Goal: Task Accomplishment & Management: Use online tool/utility

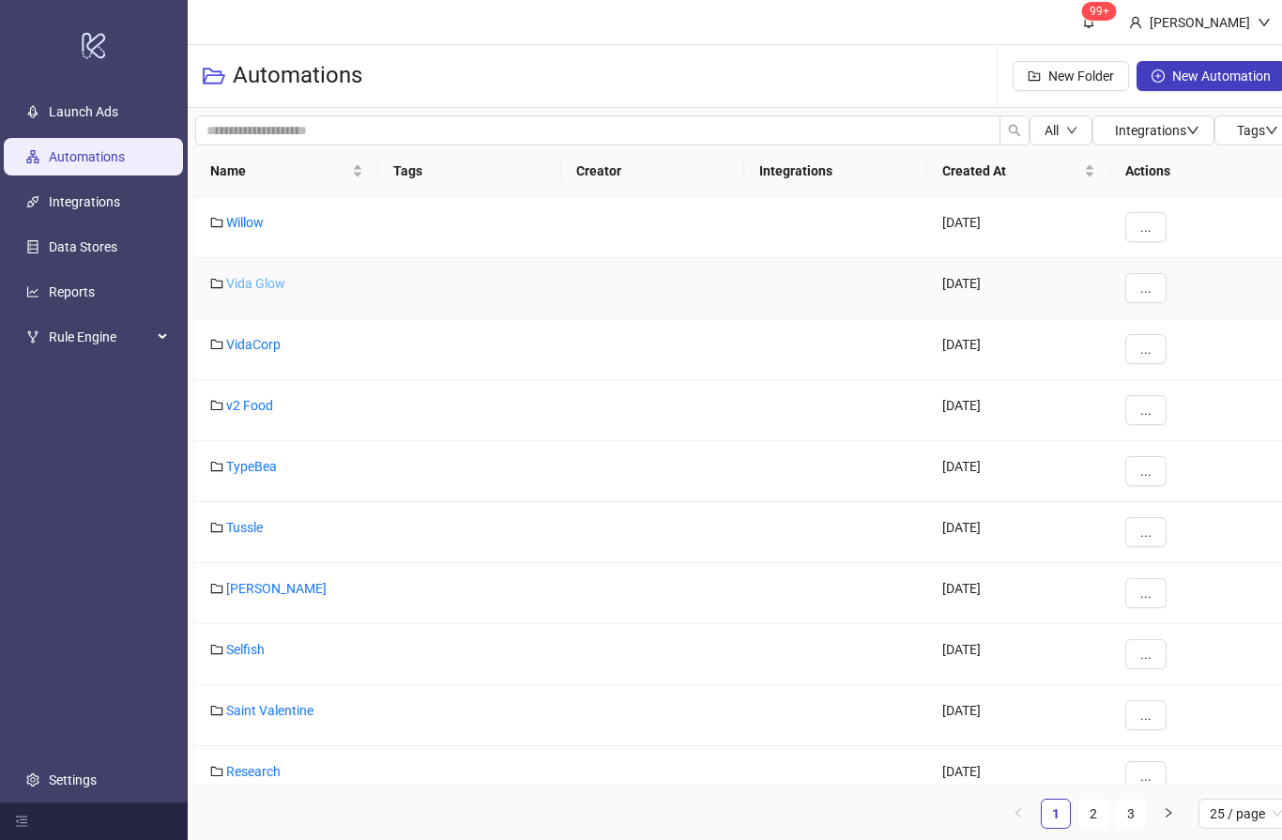
click at [241, 283] on link "Vida Glow" at bounding box center [255, 283] width 59 height 15
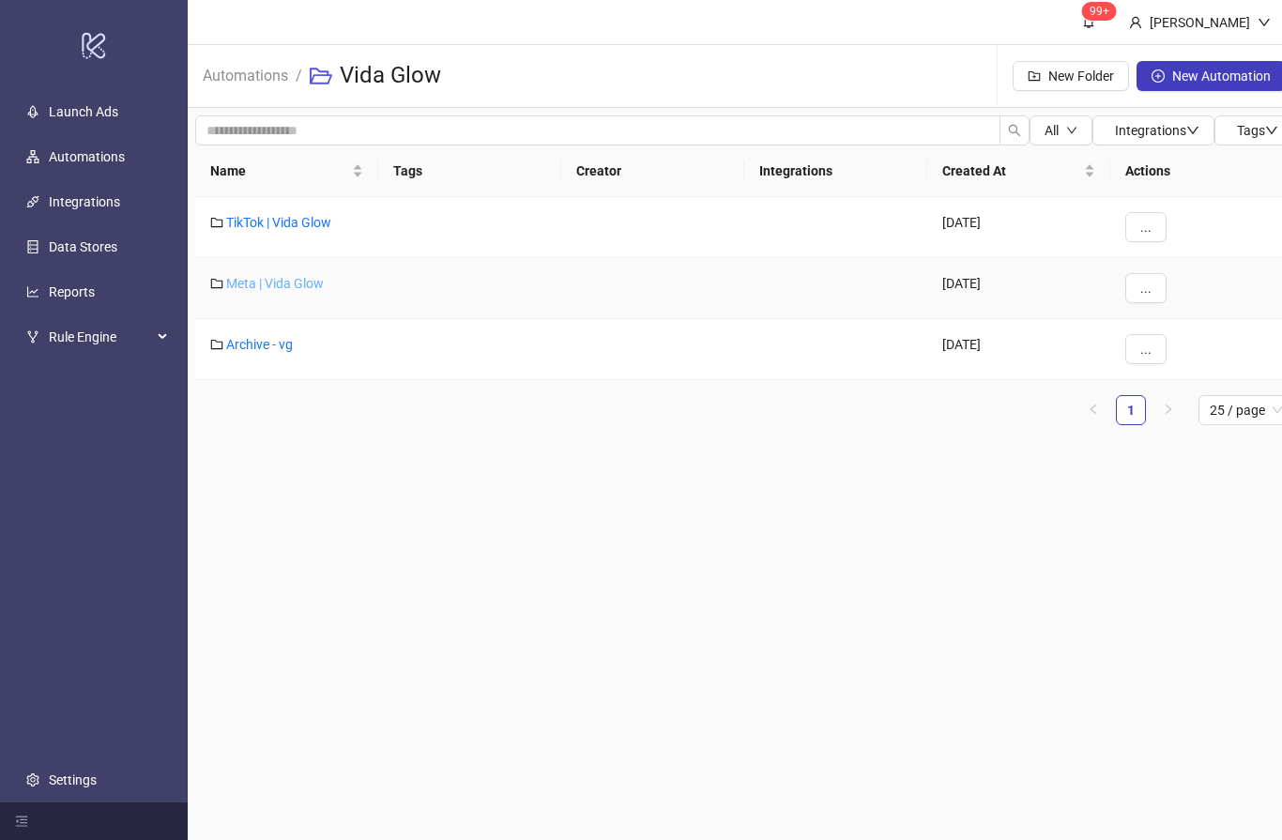
click at [273, 276] on link "Meta | Vida Glow" at bounding box center [275, 283] width 98 height 15
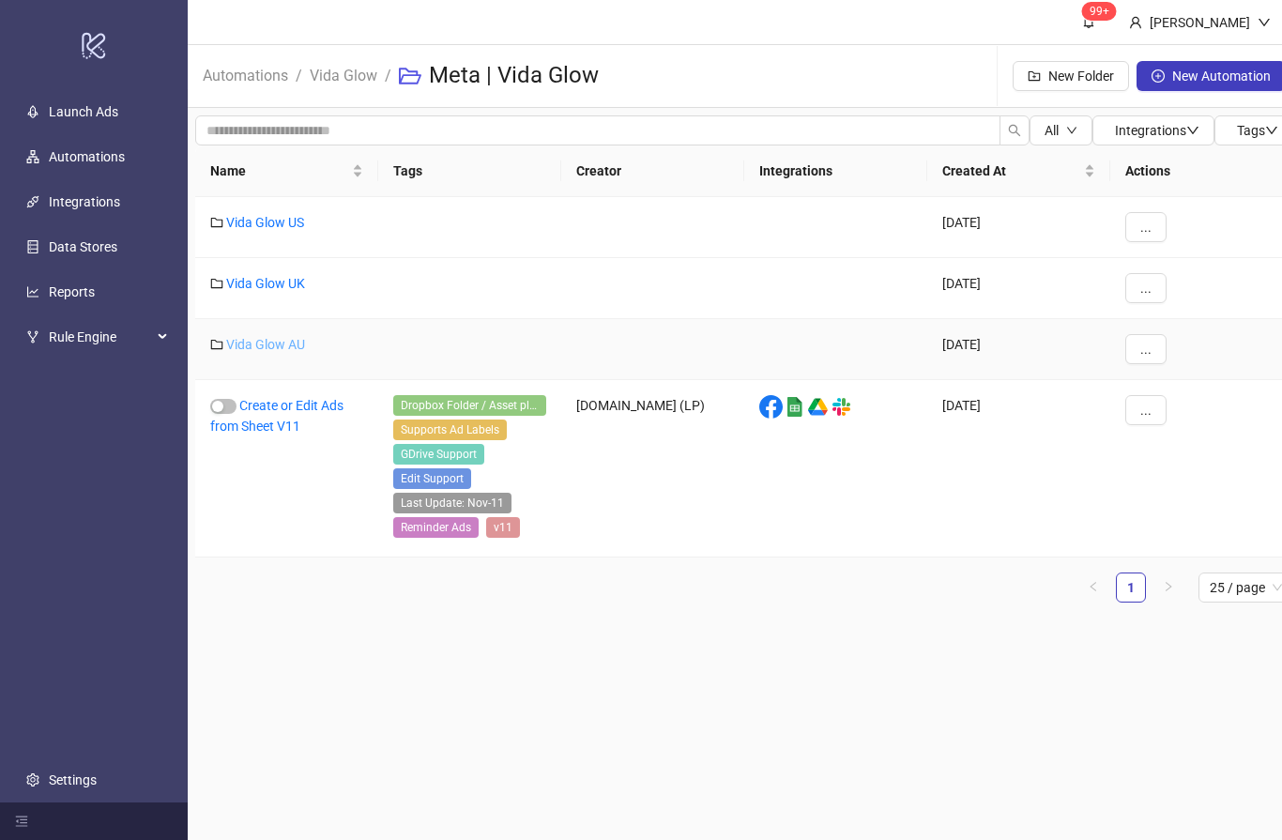
click at [270, 338] on link "Vida Glow AU" at bounding box center [265, 344] width 79 height 15
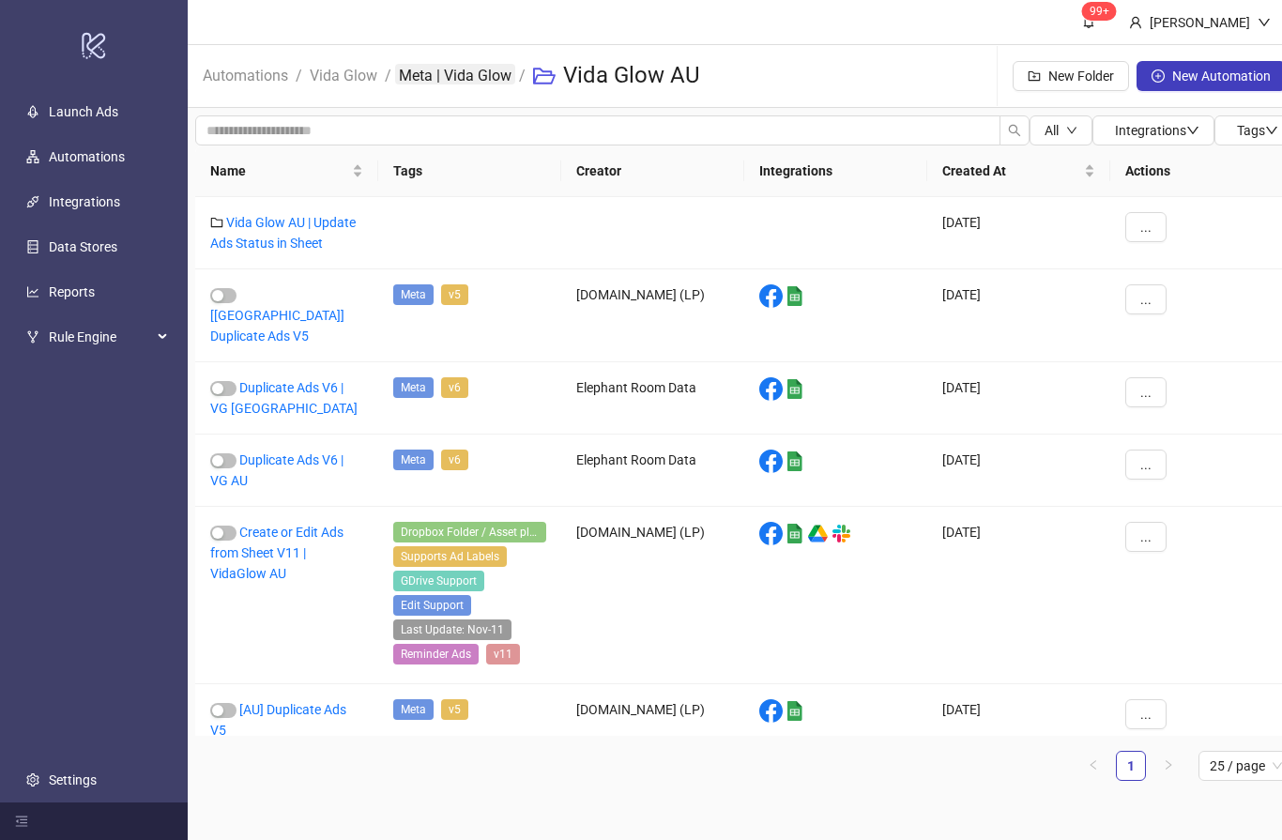
click at [469, 73] on link "Meta | Vida Glow" at bounding box center [455, 74] width 120 height 21
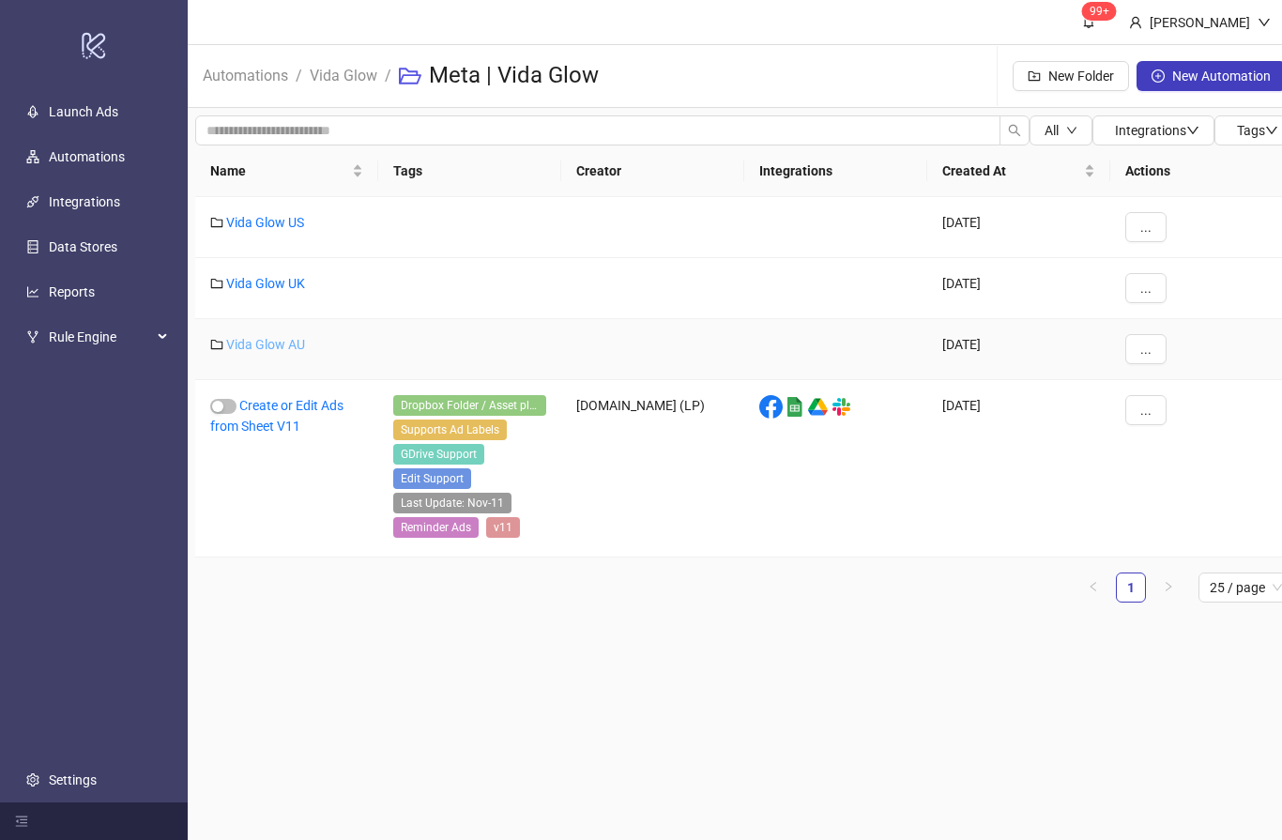
click at [284, 338] on link "Vida Glow AU" at bounding box center [265, 344] width 79 height 15
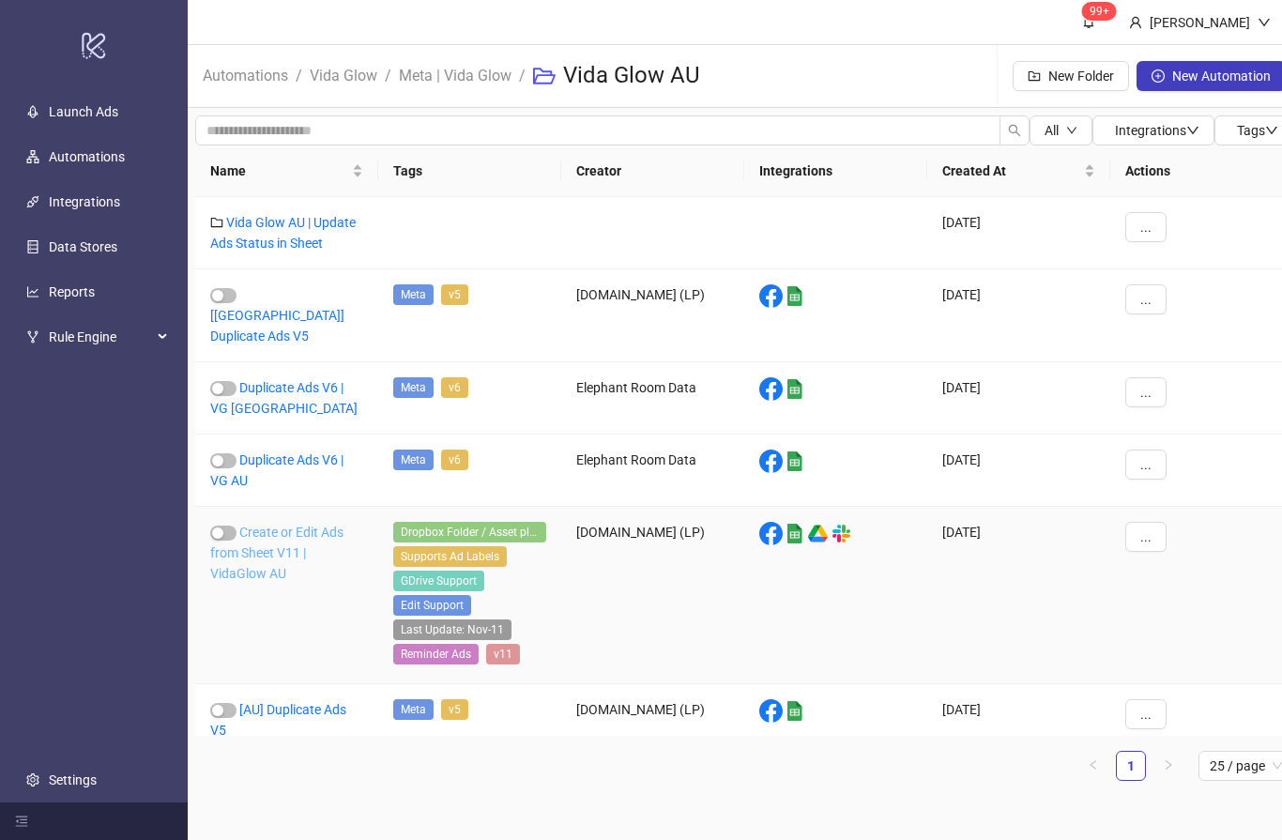
click at [290, 528] on link "Create or Edit Ads from Sheet V11 | VidaGlow AU" at bounding box center [276, 553] width 133 height 56
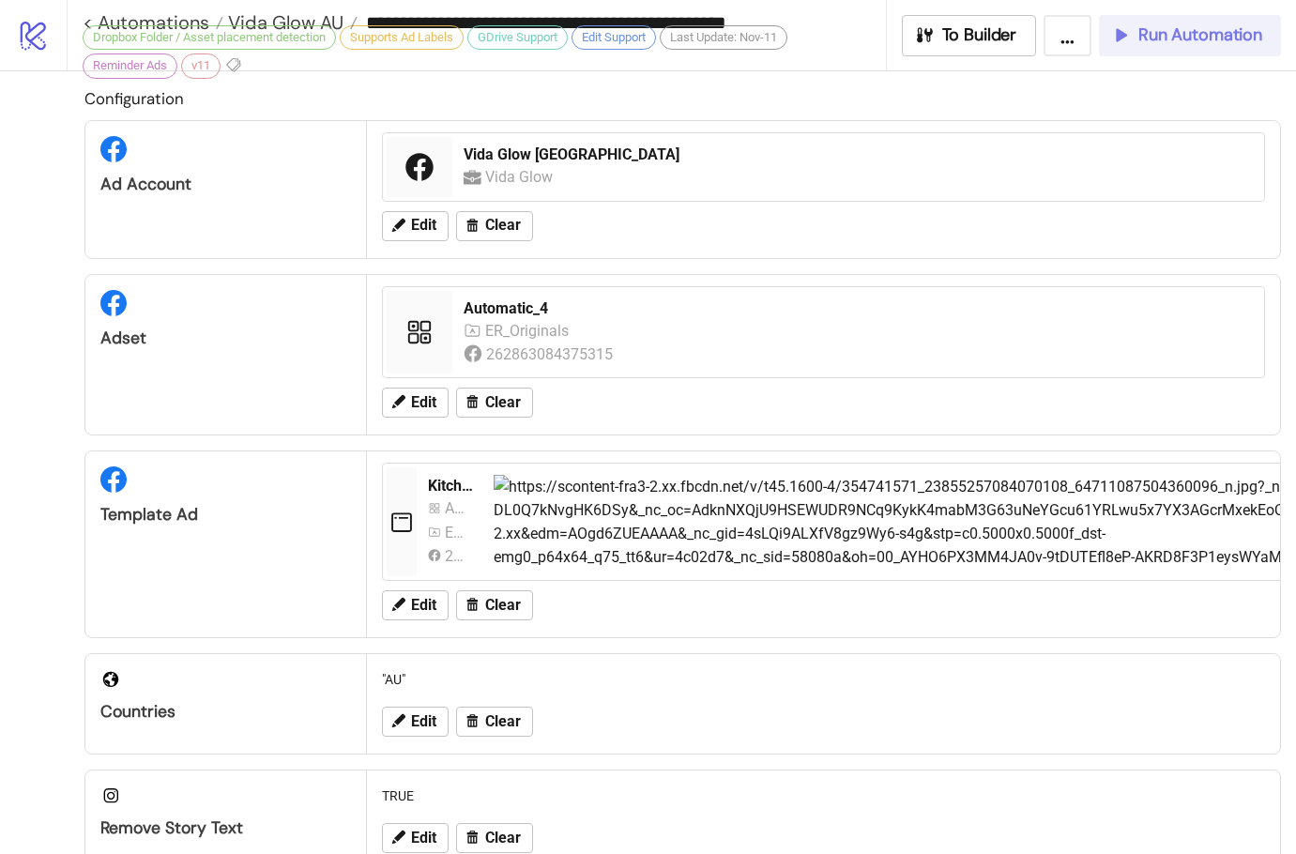
click at [1239, 22] on button "Run Automation" at bounding box center [1190, 35] width 182 height 41
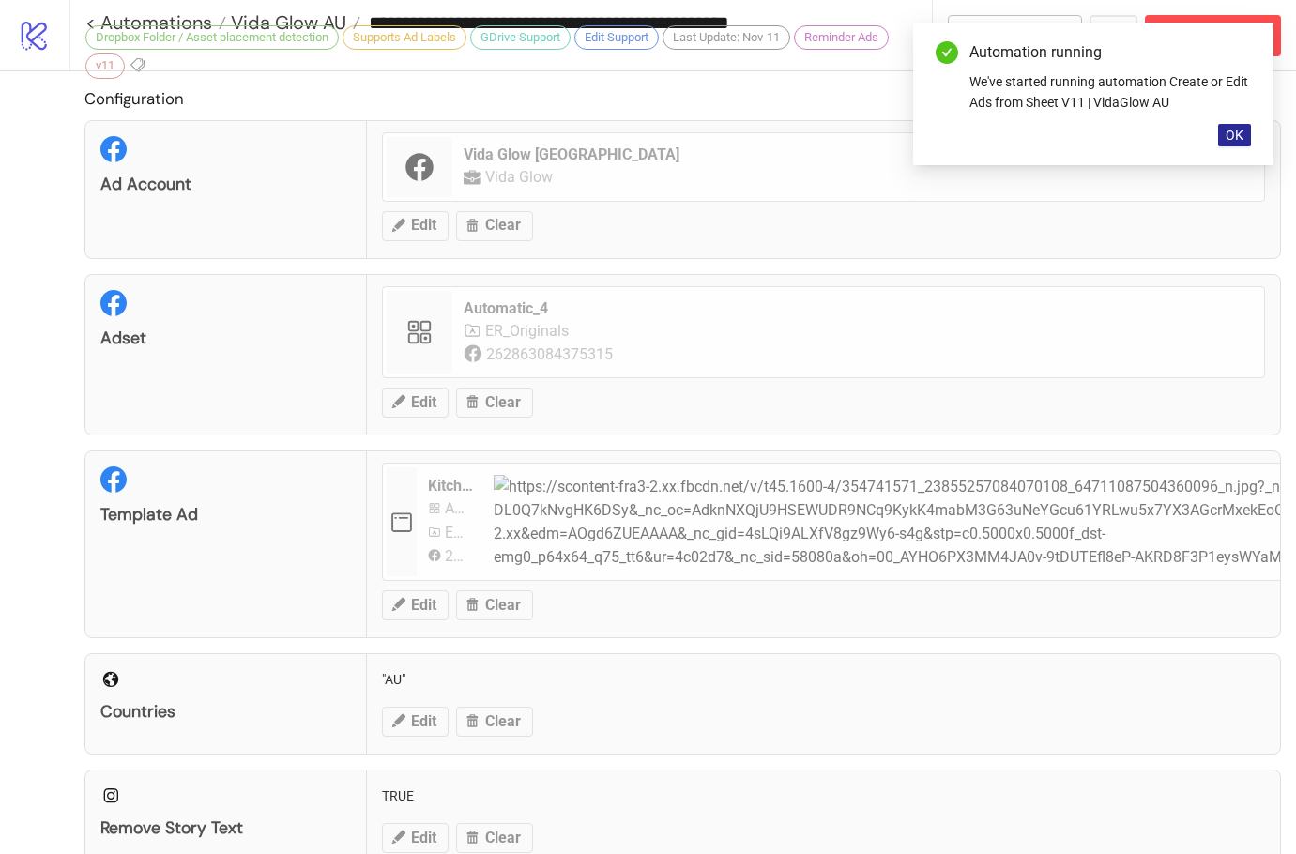
click at [1232, 130] on span "OK" at bounding box center [1235, 135] width 18 height 15
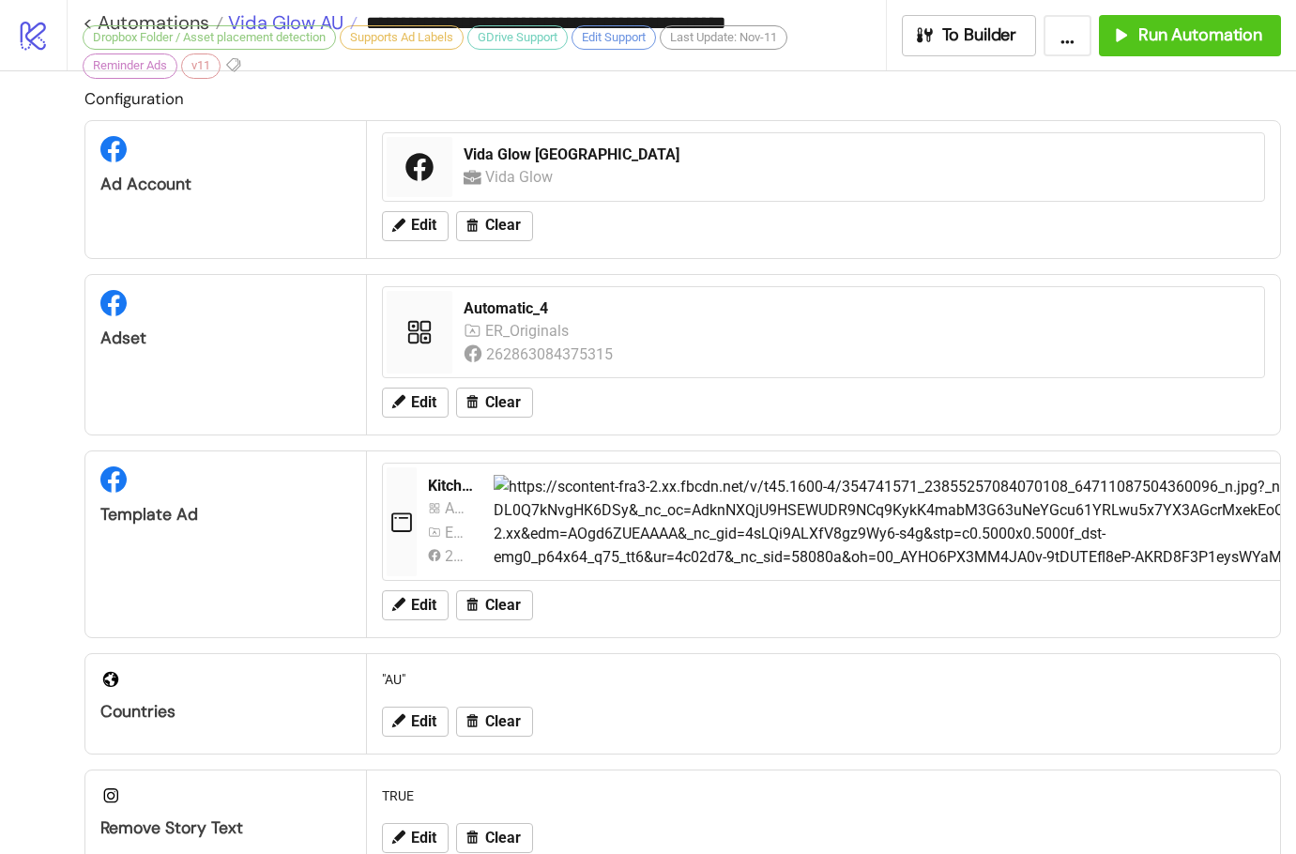
click at [281, 21] on span "Vida Glow AU" at bounding box center [283, 22] width 120 height 24
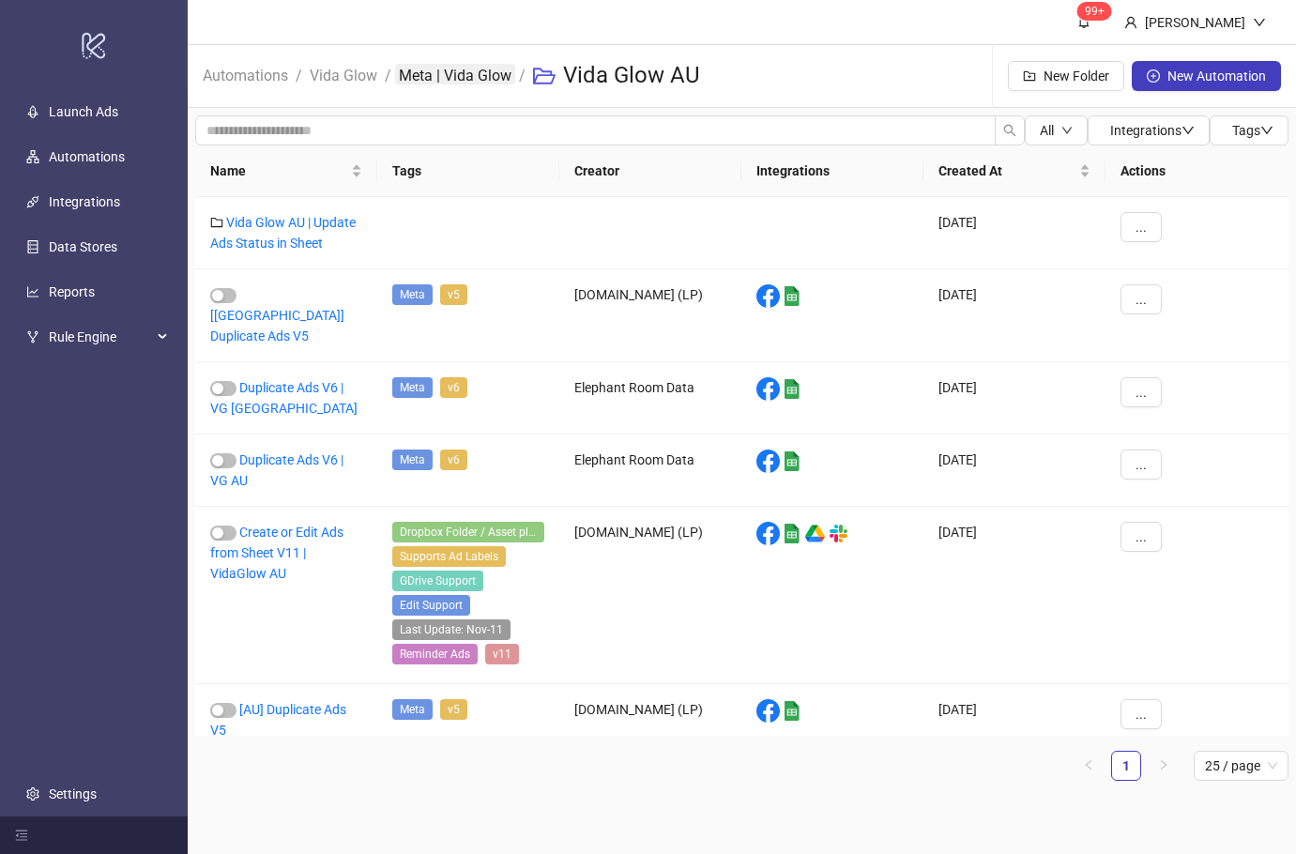
click at [439, 70] on link "Meta | Vida Glow" at bounding box center [455, 74] width 120 height 21
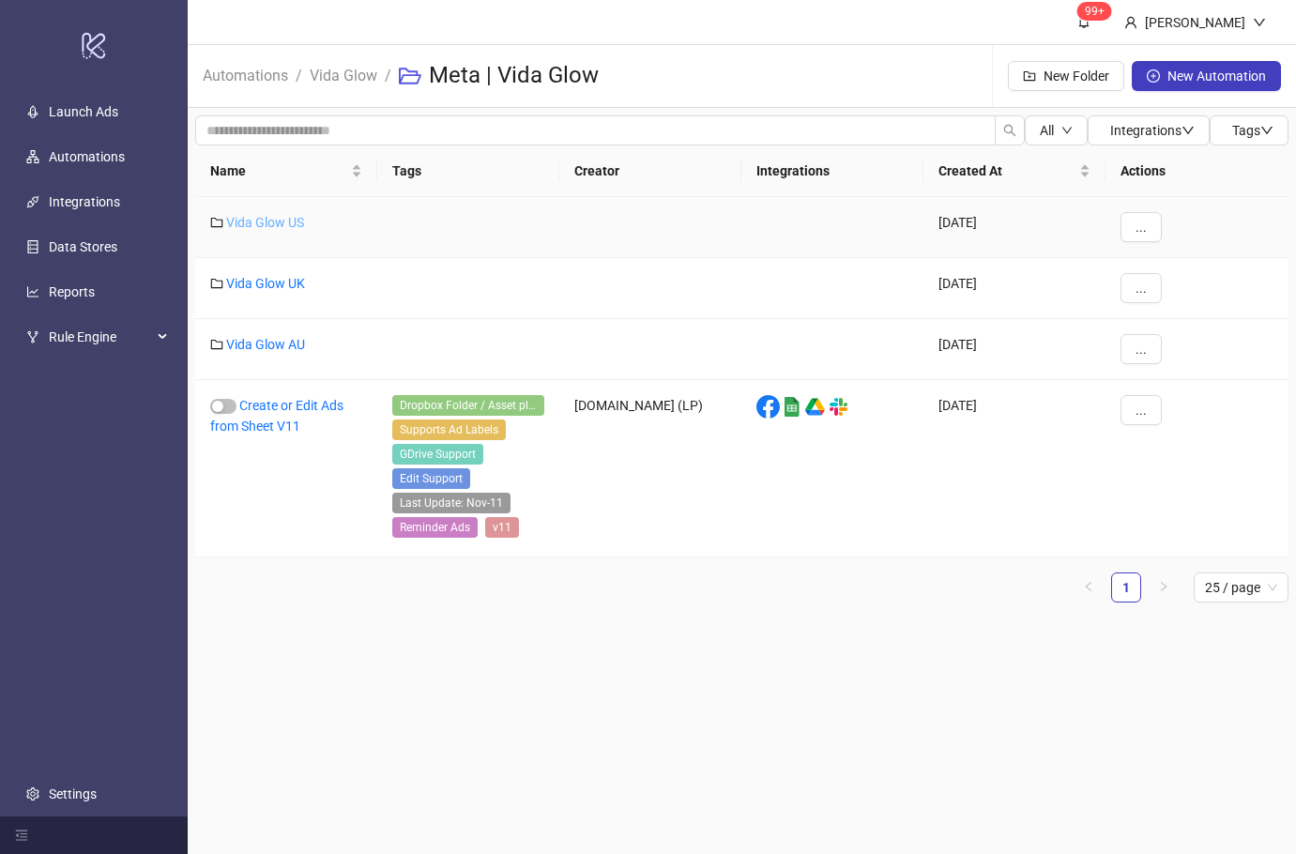
click at [273, 222] on link "Vida Glow US" at bounding box center [265, 222] width 78 height 15
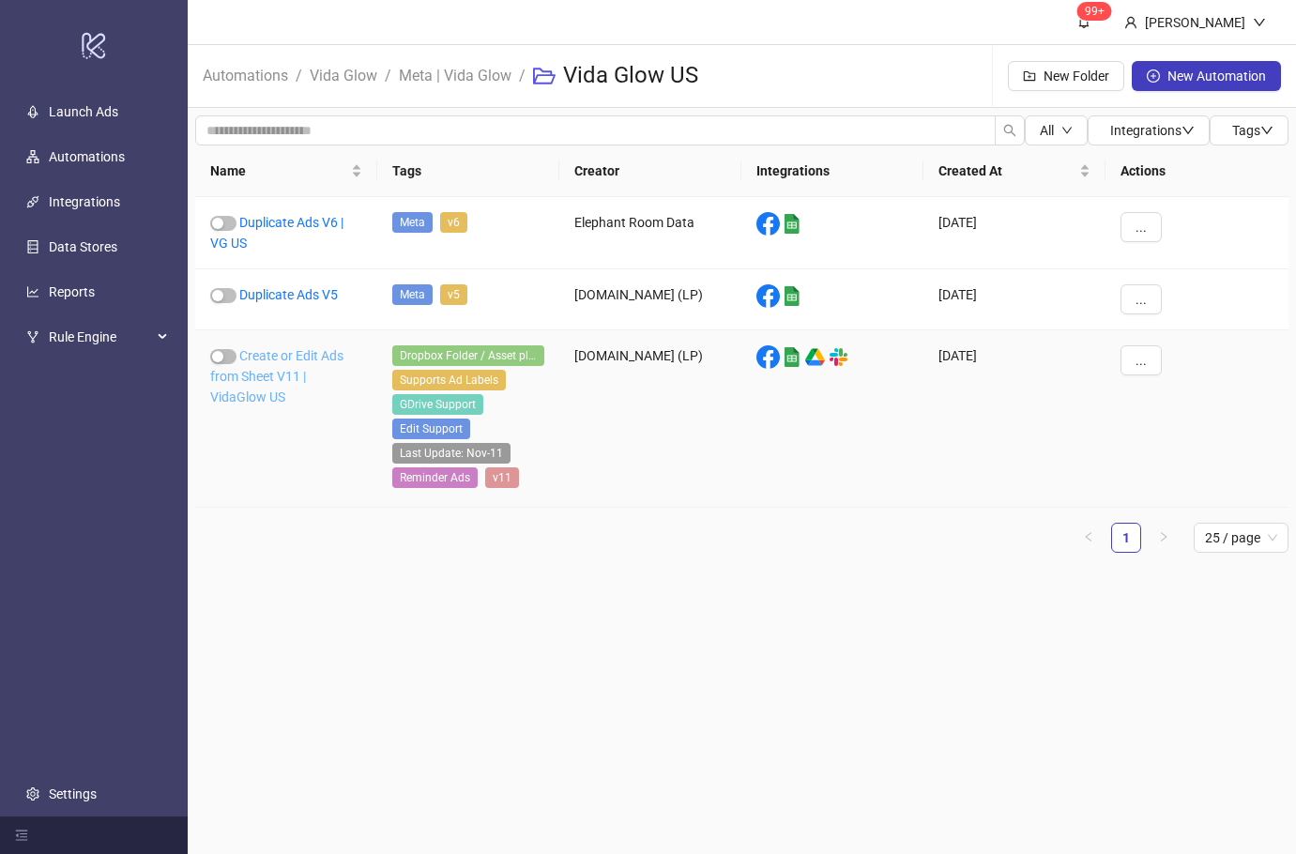
click at [254, 368] on div "Create or Edit Ads from Sheet V11 | VidaGlow US" at bounding box center [286, 418] width 182 height 177
click at [254, 368] on link "Create or Edit Ads from Sheet V11 | VidaGlow US" at bounding box center [276, 376] width 133 height 56
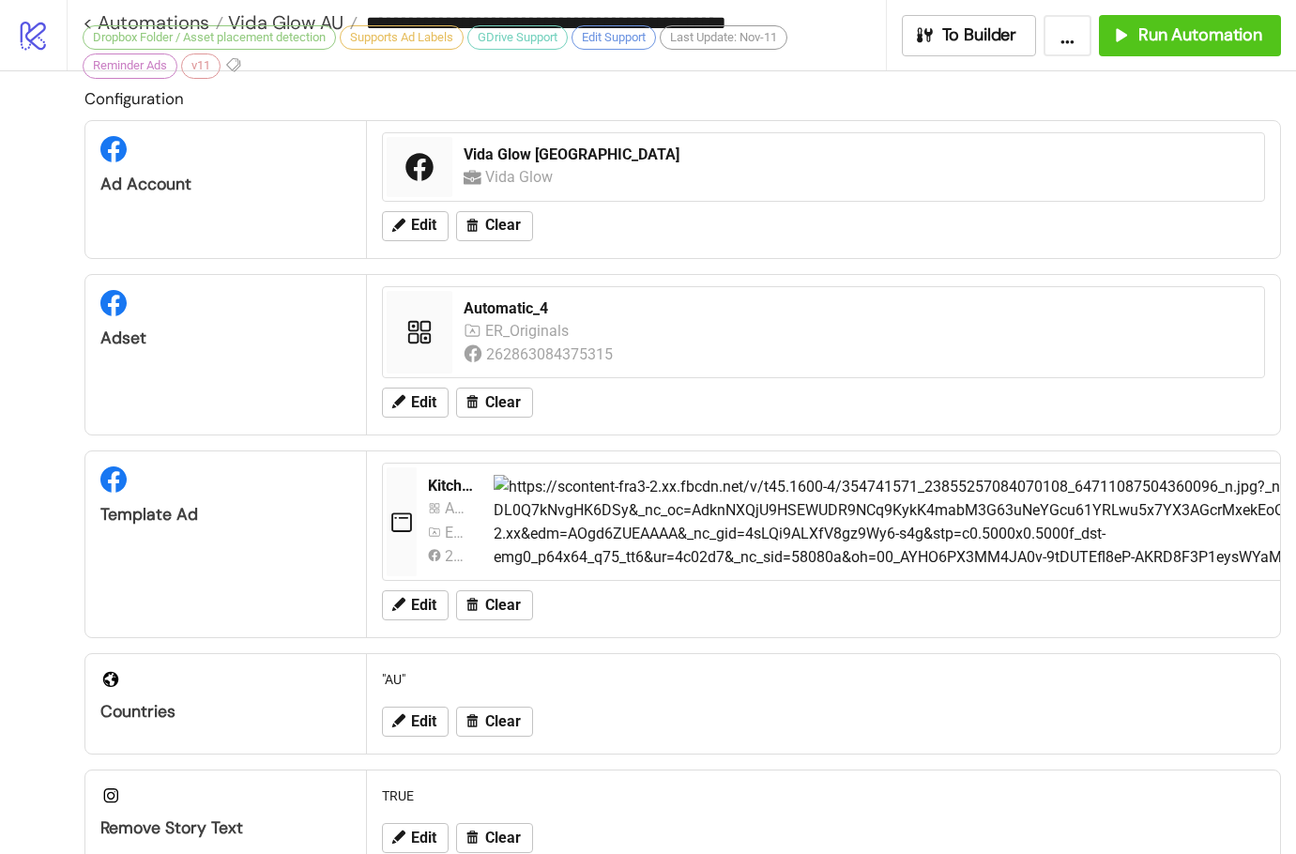
type input "**********"
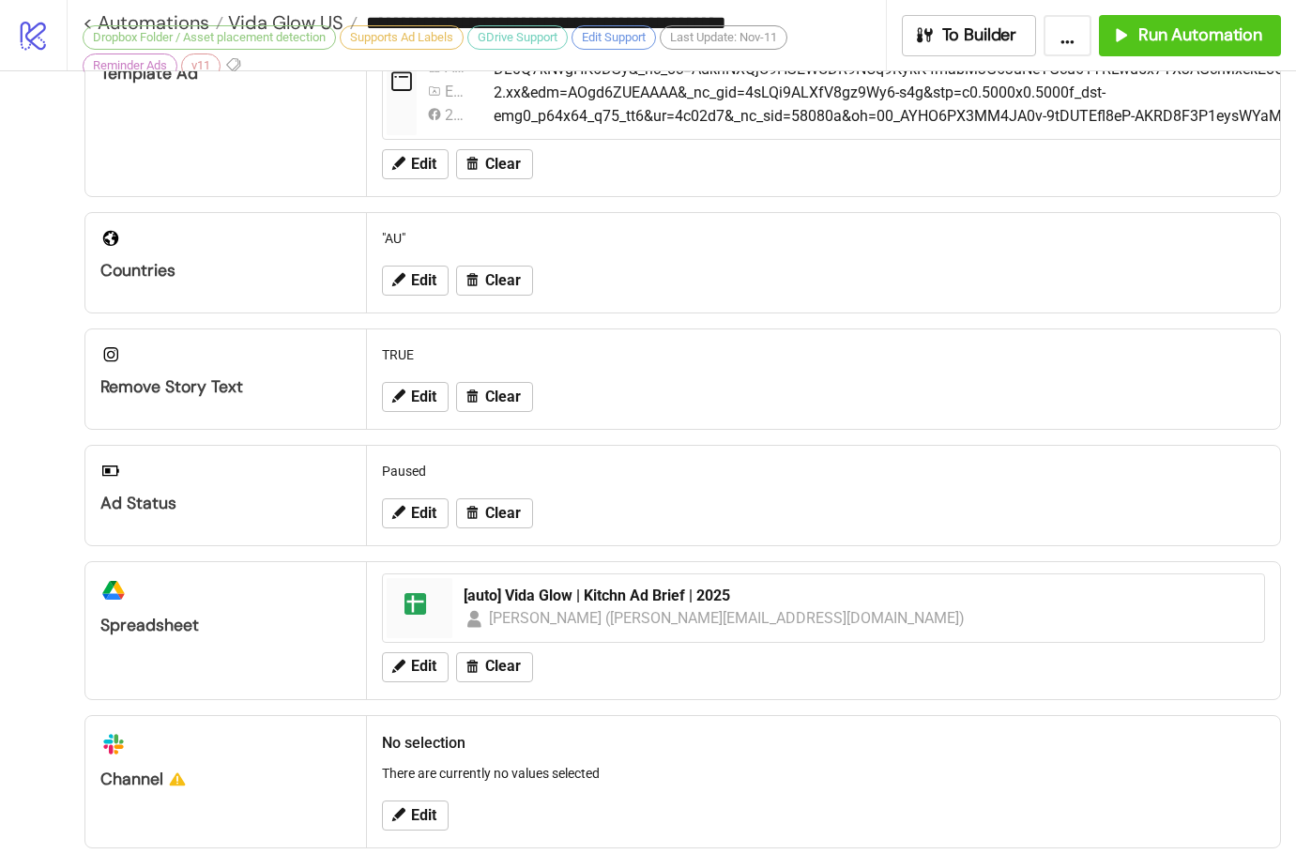
scroll to position [188, 0]
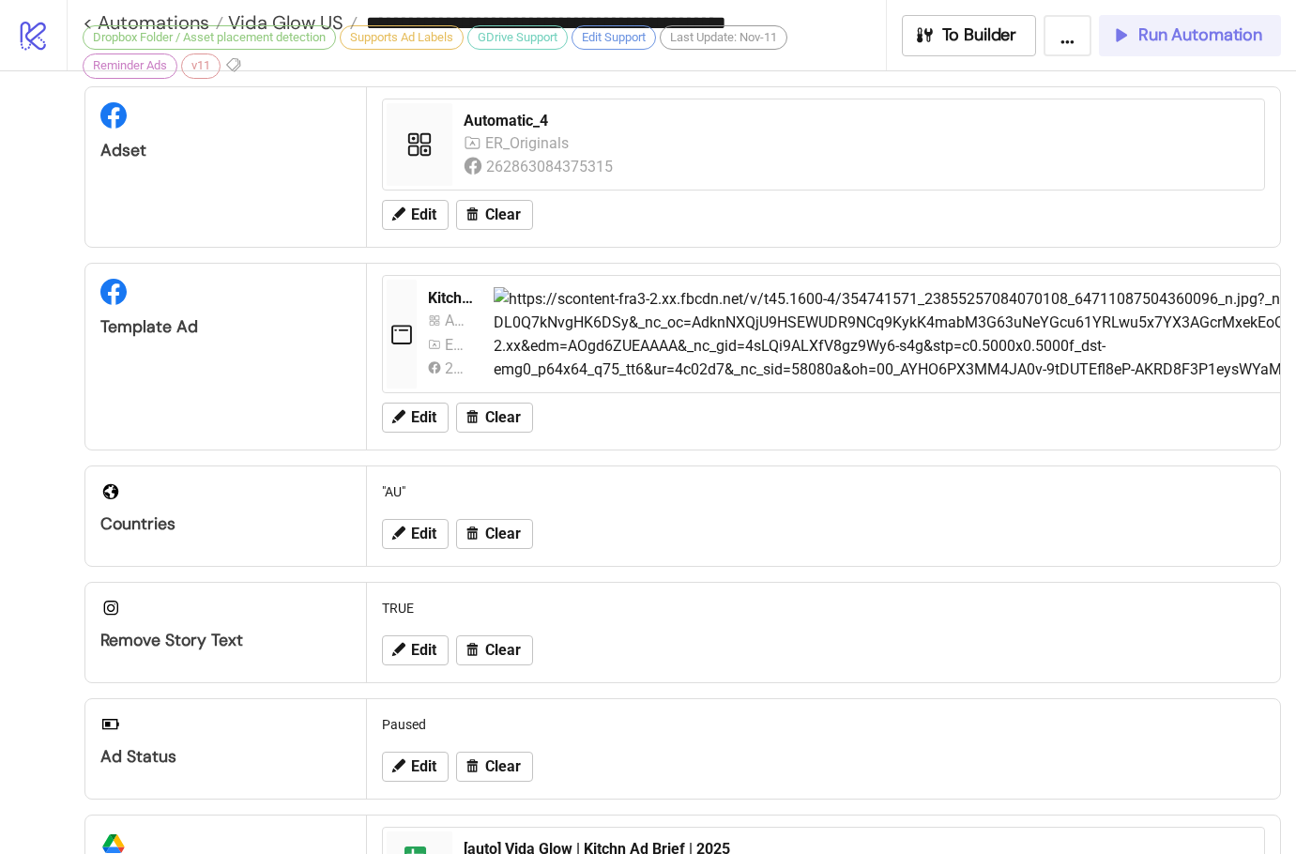
click at [1144, 46] on button "Run Automation" at bounding box center [1190, 35] width 182 height 41
